Goal: Task Accomplishment & Management: Use online tool/utility

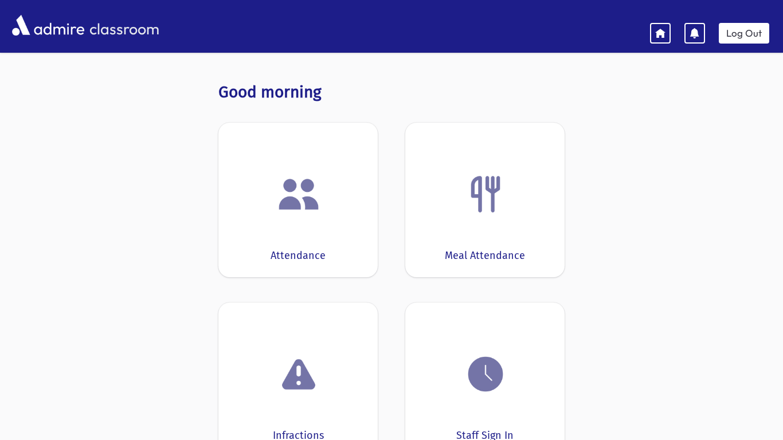
click at [282, 212] on img at bounding box center [299, 195] width 44 height 44
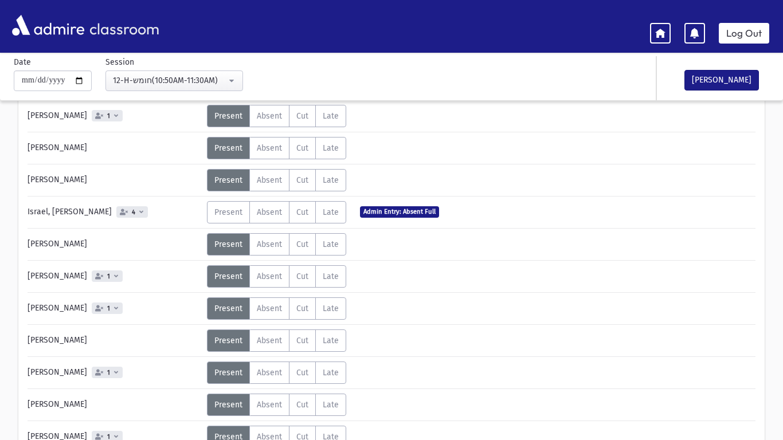
scroll to position [472, 0]
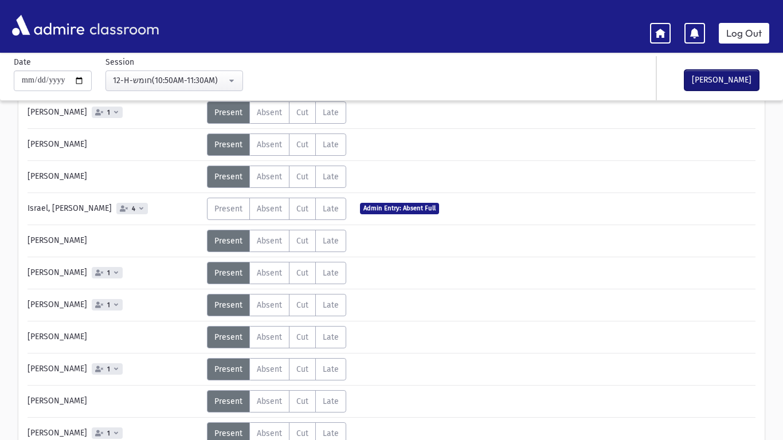
click at [740, 76] on button "[PERSON_NAME]" at bounding box center [722, 80] width 75 height 21
click at [752, 40] on link "Log Out" at bounding box center [744, 33] width 50 height 21
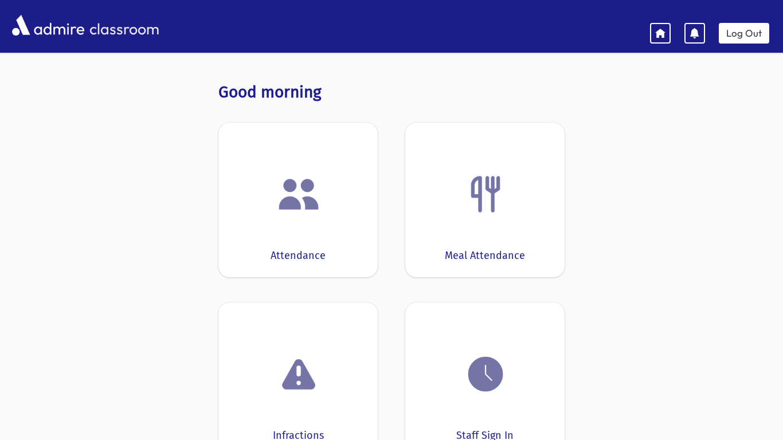
click at [297, 193] on img at bounding box center [299, 195] width 44 height 44
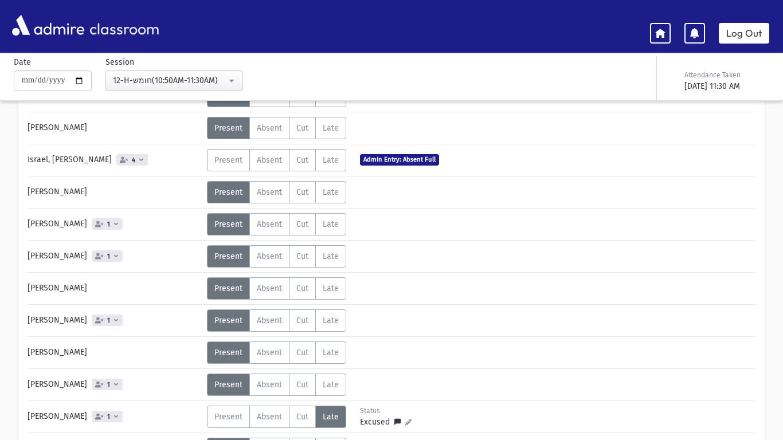
scroll to position [803, 0]
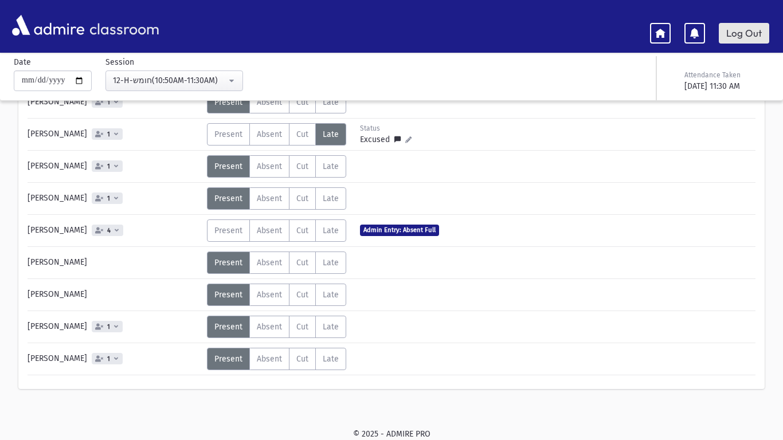
click at [756, 40] on link "Log Out" at bounding box center [744, 33] width 50 height 21
